Goal: Check status

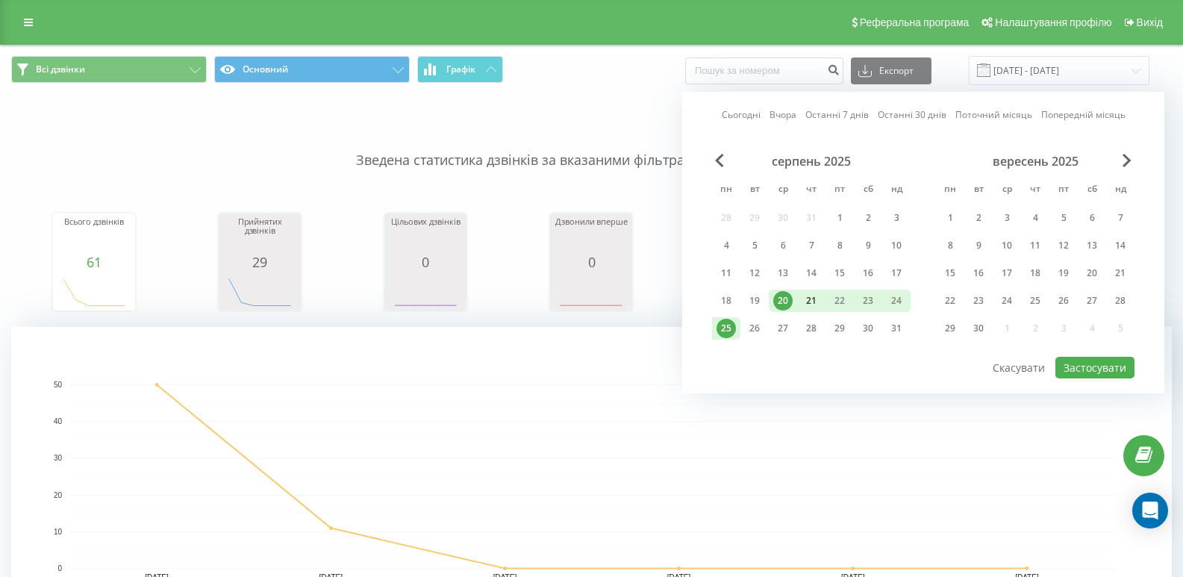
click at [813, 297] on div "21" at bounding box center [810, 300] width 19 height 19
click at [1083, 362] on button "Застосувати" at bounding box center [1094, 368] width 79 height 22
type input "[DATE] - [DATE]"
